Goal: Find specific page/section: Find specific page/section

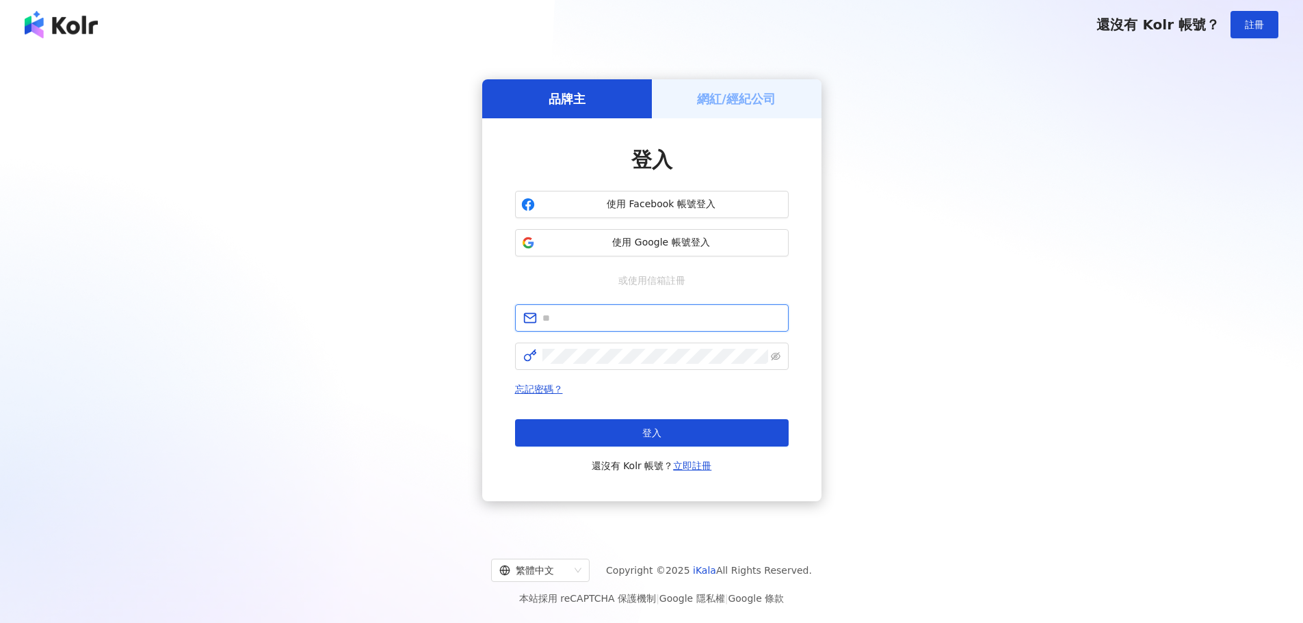
click at [629, 313] on input "text" at bounding box center [661, 317] width 238 height 15
type input "**********"
click at [51, 30] on img at bounding box center [61, 24] width 73 height 27
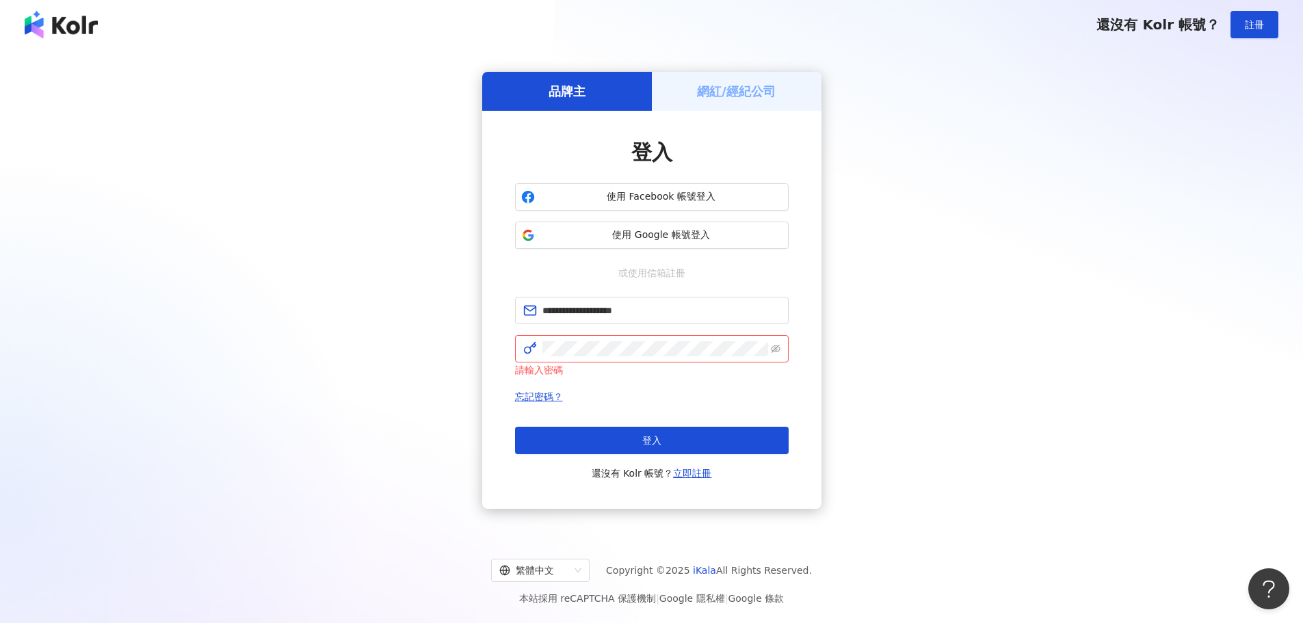
click at [51, 30] on img at bounding box center [61, 24] width 73 height 27
click button "登入" at bounding box center [652, 440] width 274 height 27
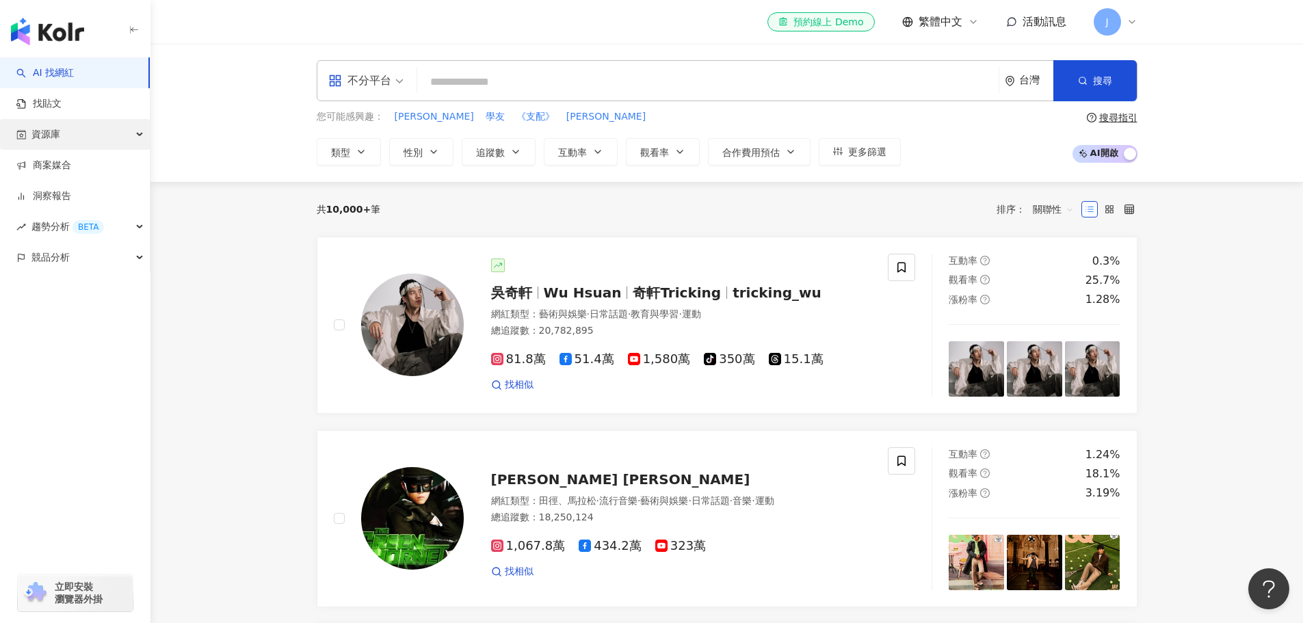
click at [71, 135] on div "資源庫" at bounding box center [75, 134] width 150 height 31
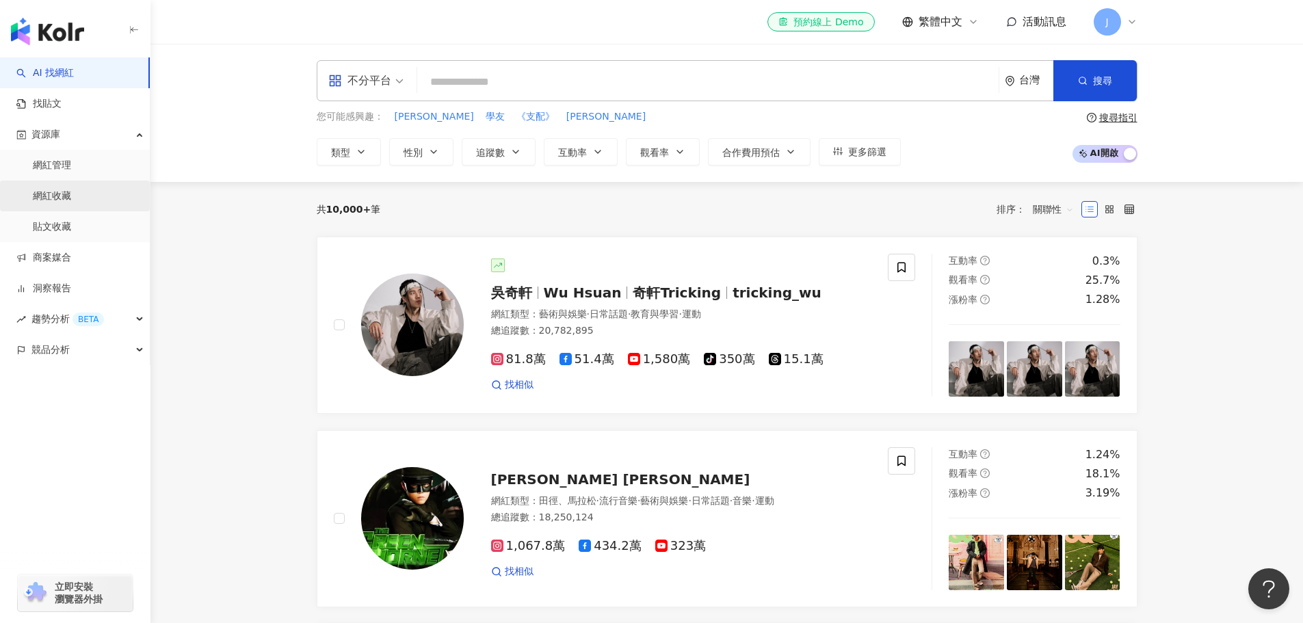
click at [64, 197] on link "網紅收藏" at bounding box center [52, 196] width 38 height 14
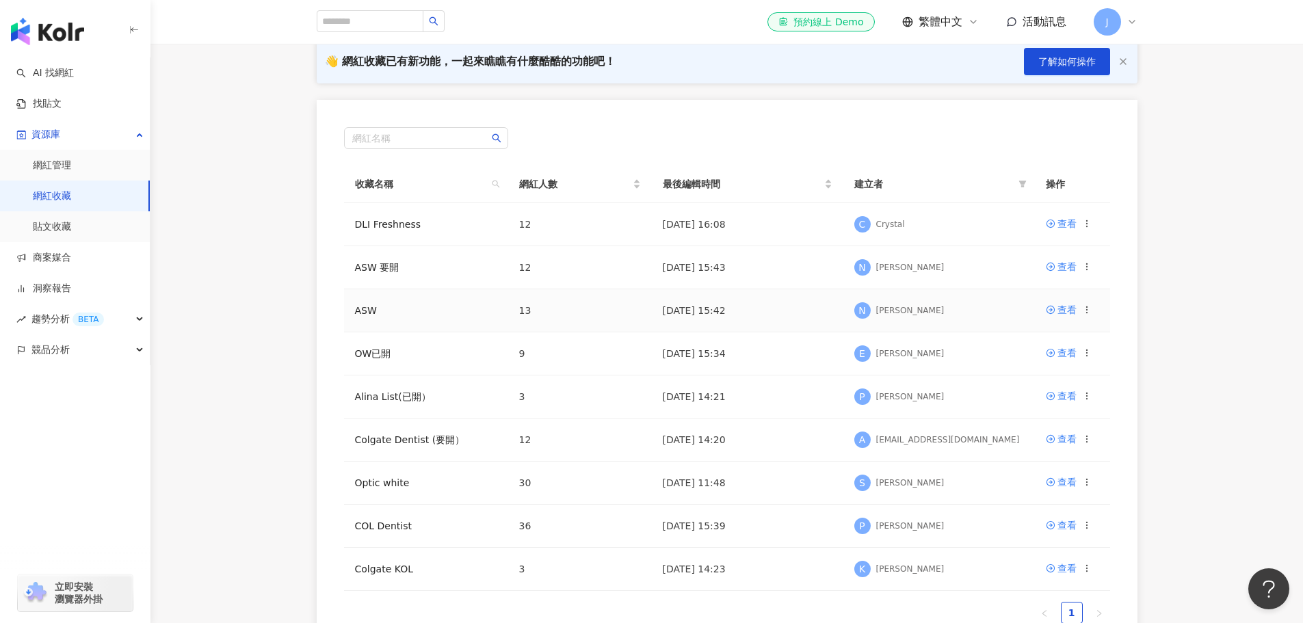
scroll to position [137, 0]
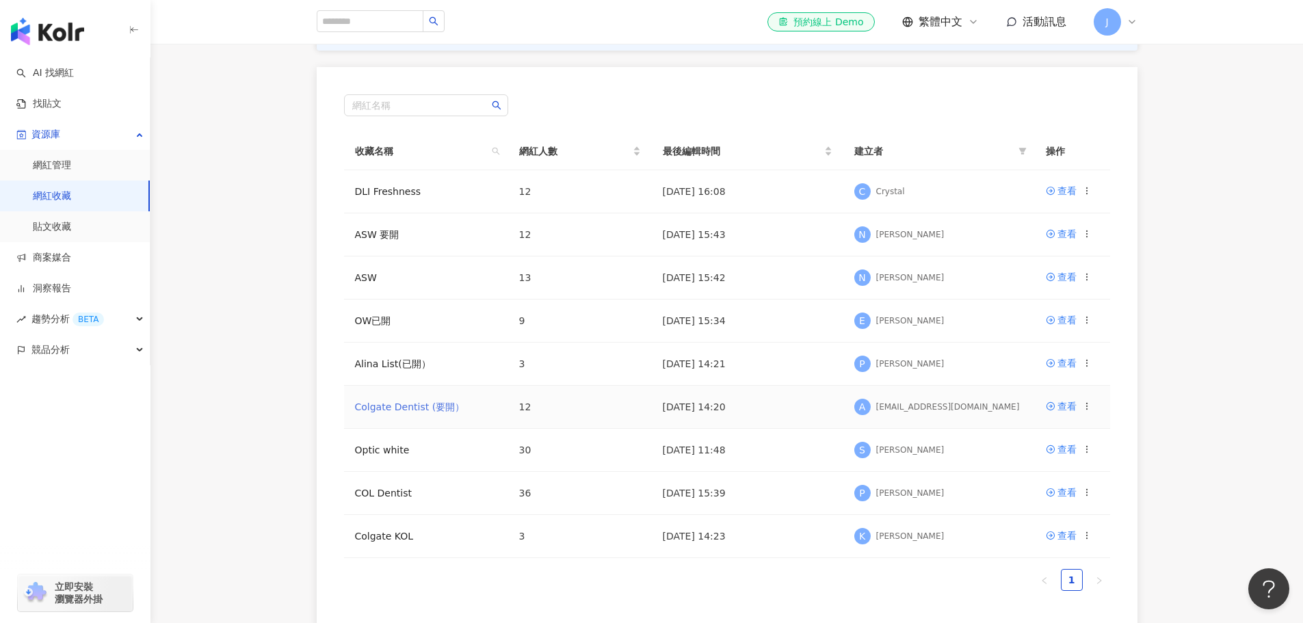
click at [403, 410] on link "Colgate Dentist (要開）" at bounding box center [410, 406] width 110 height 11
